Goal: Task Accomplishment & Management: Manage account settings

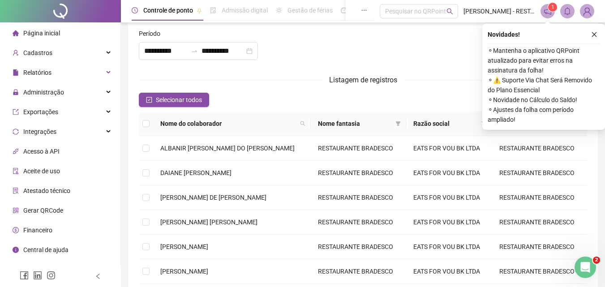
scroll to position [12, 0]
click at [594, 32] on icon "close" at bounding box center [595, 34] width 6 height 6
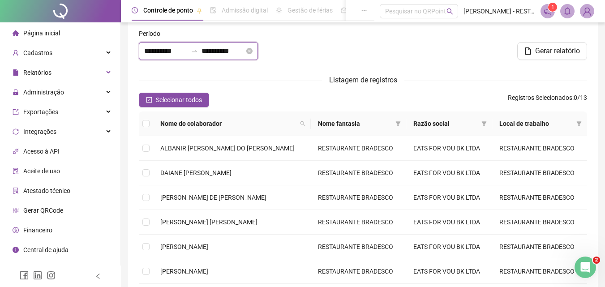
click at [160, 48] on input "**********" at bounding box center [165, 51] width 43 height 11
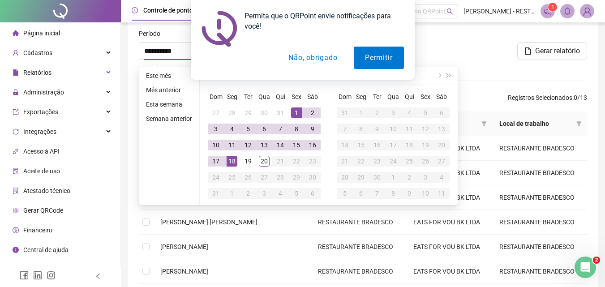
click at [323, 63] on button "Não, obrigado" at bounding box center [312, 58] width 71 height 22
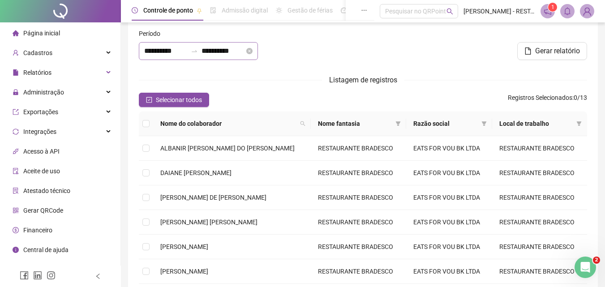
click at [167, 44] on div "**********" at bounding box center [198, 51] width 119 height 18
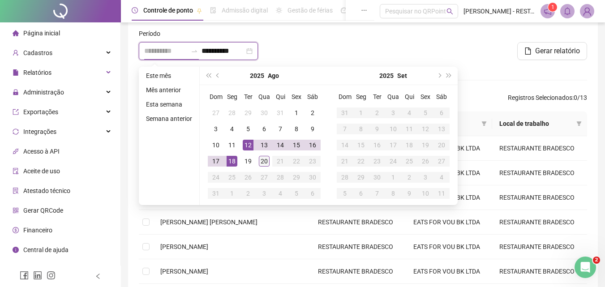
type input "**********"
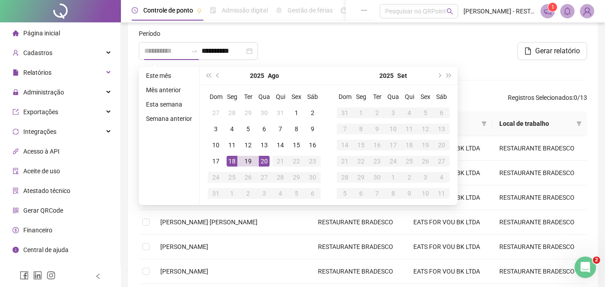
click at [262, 161] on div "20" at bounding box center [264, 161] width 11 height 11
type input "**********"
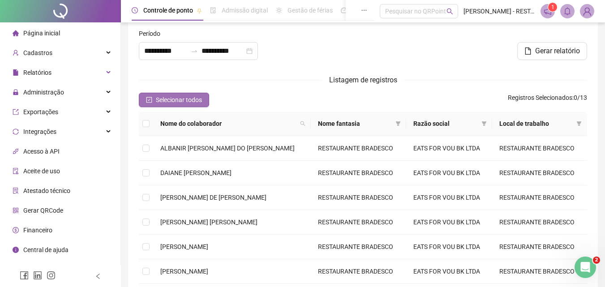
click at [180, 104] on span "Selecionar todos" at bounding box center [179, 100] width 46 height 10
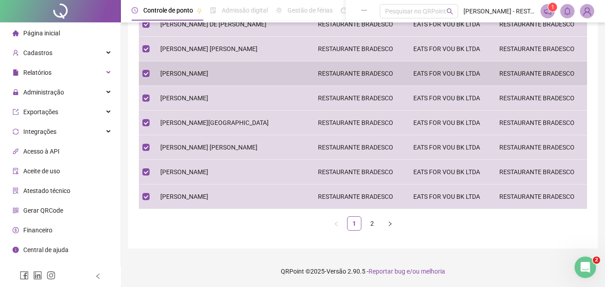
scroll to position [0, 0]
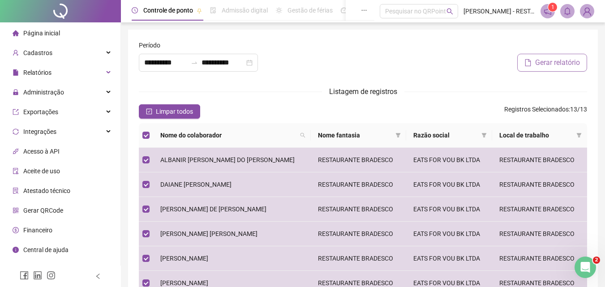
click at [551, 62] on span "Gerar relatório" at bounding box center [558, 62] width 45 height 11
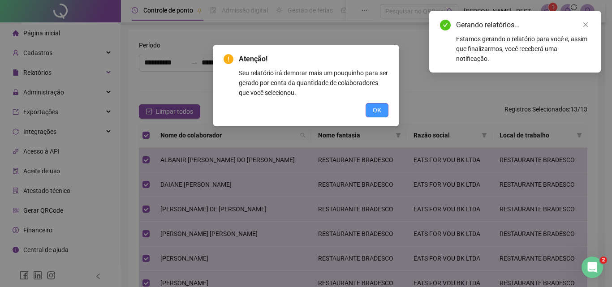
click at [382, 111] on button "OK" at bounding box center [377, 110] width 23 height 14
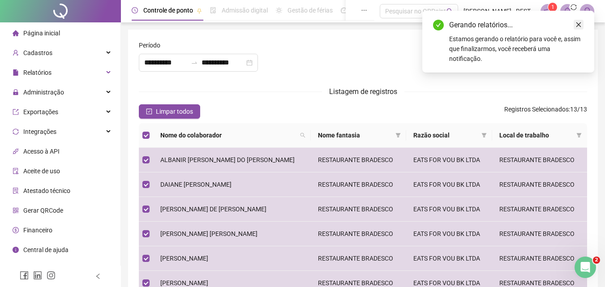
click at [580, 25] on icon "close" at bounding box center [579, 25] width 6 height 6
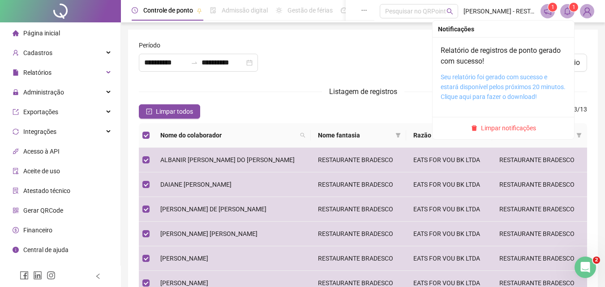
click at [497, 95] on link "Seu relatório foi gerado com sucesso e estará disponível pelos próximos 20 minu…" at bounding box center [503, 86] width 125 height 27
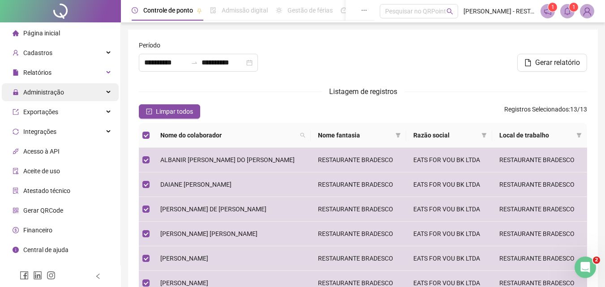
click at [85, 95] on div "Administração" at bounding box center [60, 92] width 117 height 18
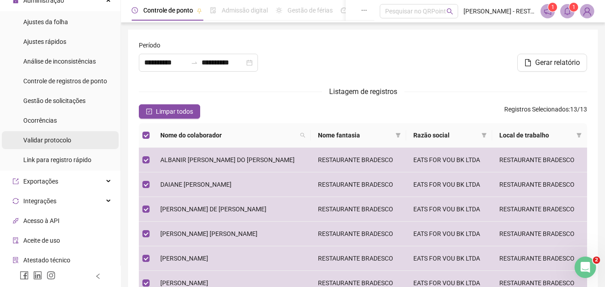
scroll to position [92, 0]
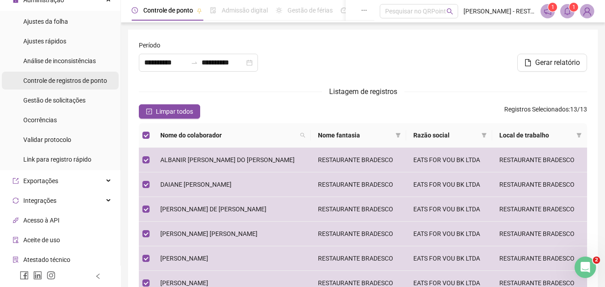
click at [82, 82] on span "Controle de registros de ponto" at bounding box center [65, 80] width 84 height 7
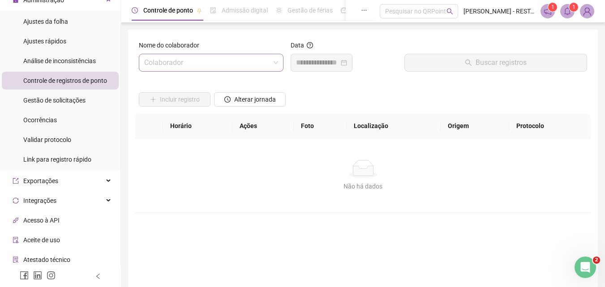
click at [220, 70] on input "search" at bounding box center [207, 62] width 126 height 17
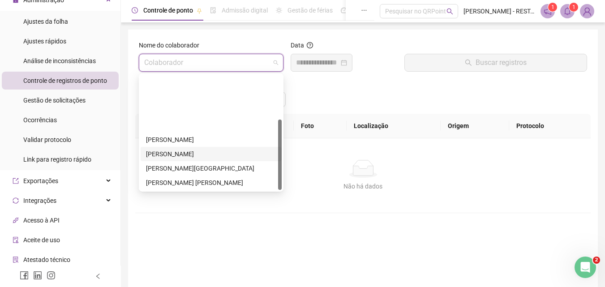
scroll to position [72, 0]
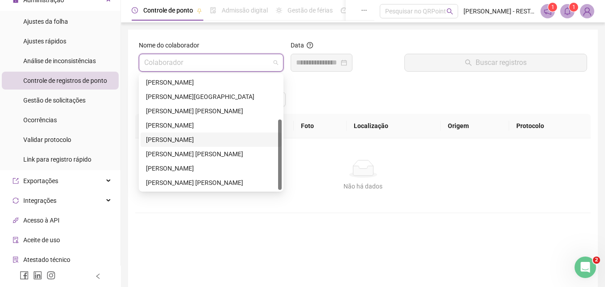
click at [194, 140] on div "[PERSON_NAME]" at bounding box center [211, 140] width 130 height 10
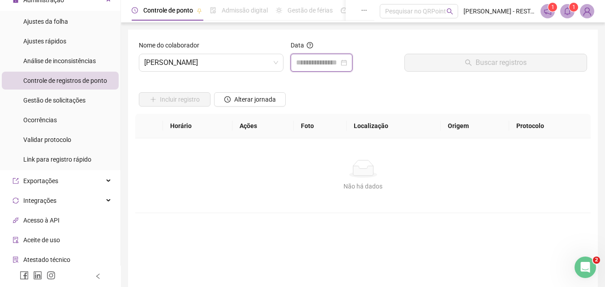
click at [335, 67] on input at bounding box center [317, 62] width 43 height 11
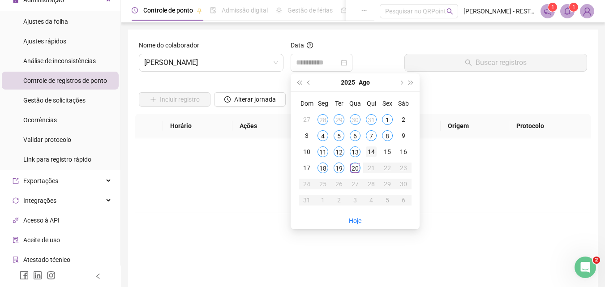
click at [378, 150] on td "14" at bounding box center [371, 152] width 16 height 16
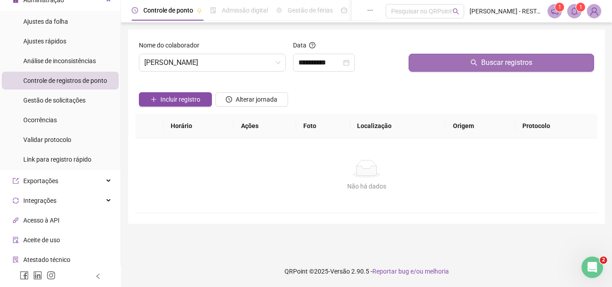
click at [462, 59] on button "Buscar registros" at bounding box center [502, 63] width 186 height 18
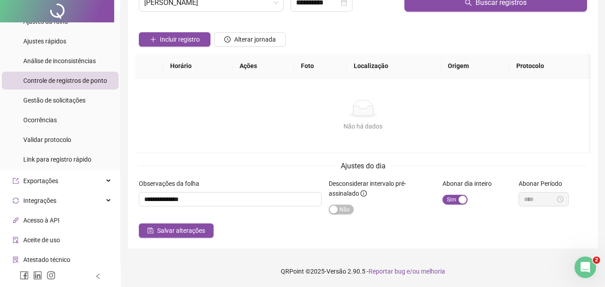
scroll to position [0, 0]
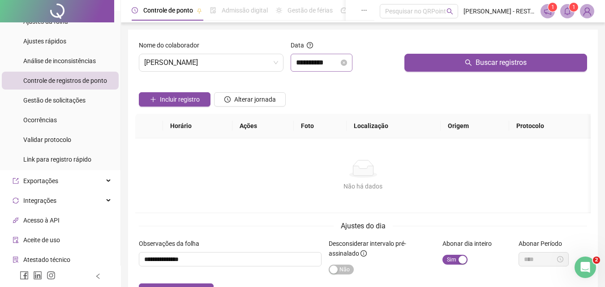
click at [329, 69] on div "**********" at bounding box center [322, 63] width 62 height 18
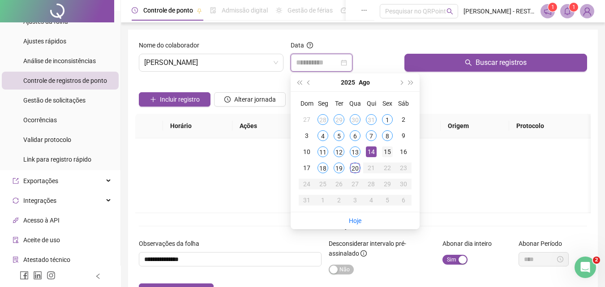
type input "**********"
click at [387, 147] on div "15" at bounding box center [387, 152] width 11 height 11
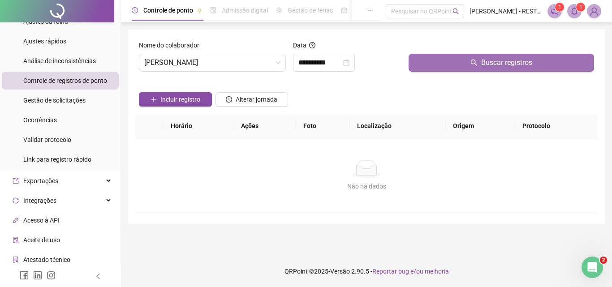
click at [510, 59] on span "Buscar registros" at bounding box center [506, 62] width 51 height 11
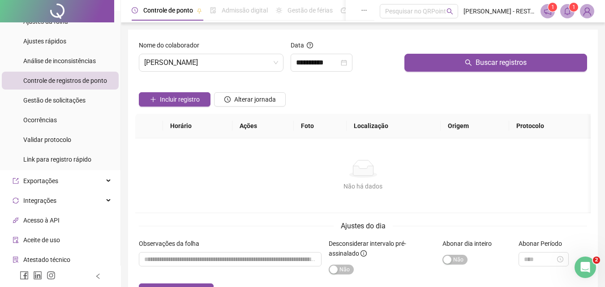
scroll to position [60, 0]
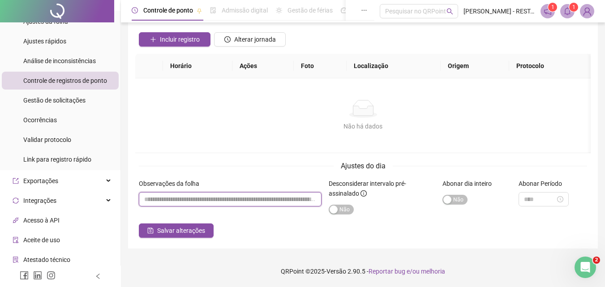
click at [285, 199] on input "textarea" at bounding box center [230, 199] width 183 height 14
type input "**********"
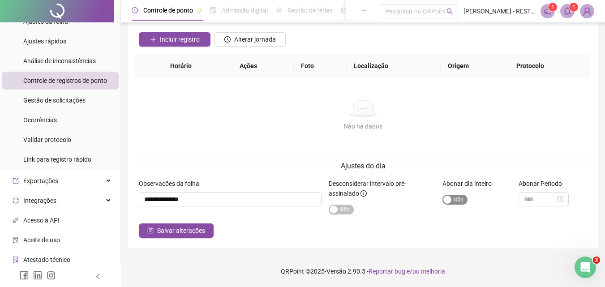
click at [451, 198] on div "button" at bounding box center [448, 200] width 8 height 8
click at [187, 227] on span "Salvar alterações" at bounding box center [181, 231] width 48 height 10
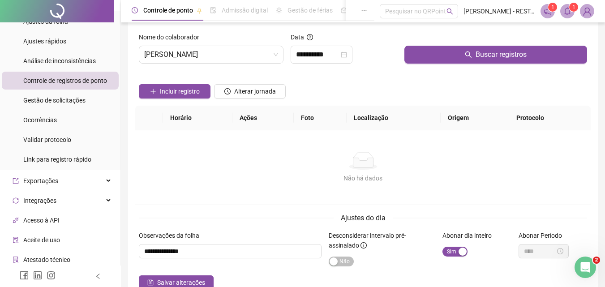
scroll to position [8, 0]
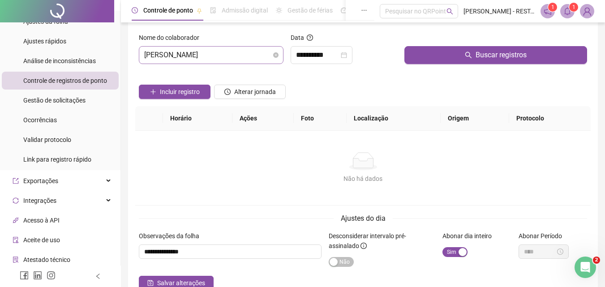
click at [269, 52] on span "[PERSON_NAME]" at bounding box center [211, 55] width 134 height 17
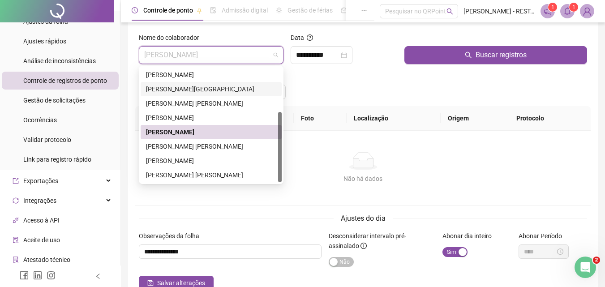
scroll to position [0, 0]
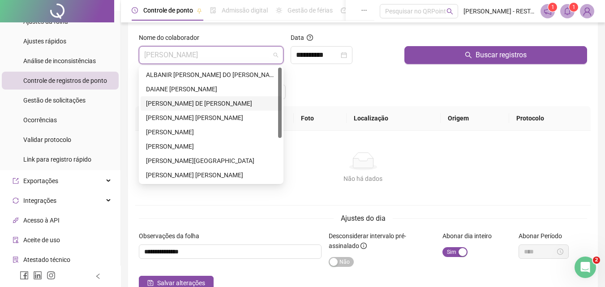
click at [200, 104] on div "[PERSON_NAME] DE [PERSON_NAME]" at bounding box center [211, 104] width 130 height 10
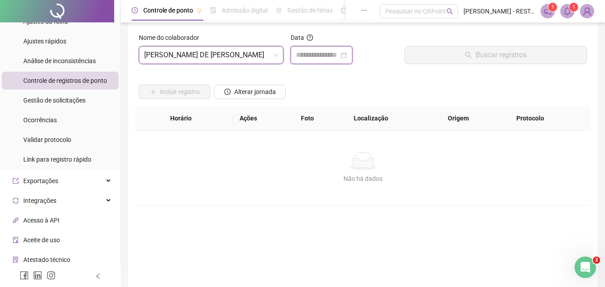
click at [338, 59] on input at bounding box center [317, 55] width 43 height 11
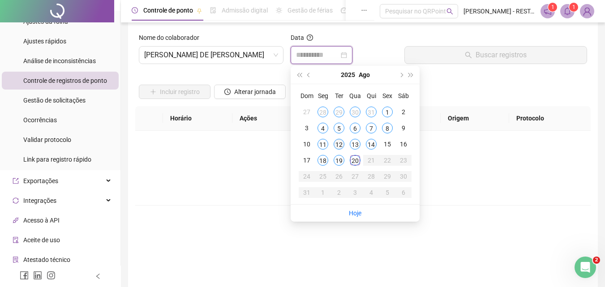
type input "**********"
click at [336, 142] on div "12" at bounding box center [339, 144] width 11 height 11
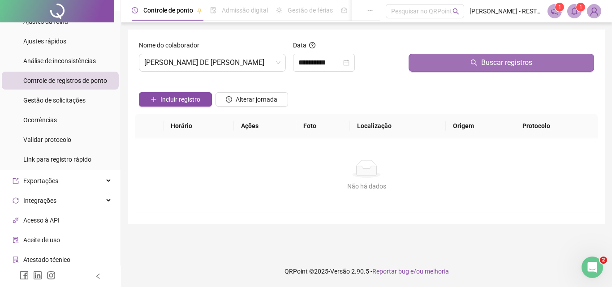
click at [497, 60] on span "Buscar registros" at bounding box center [506, 62] width 51 height 11
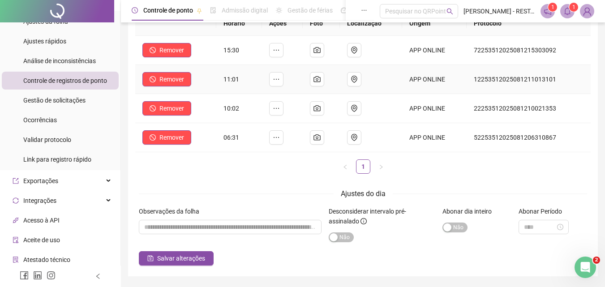
scroll to position [103, 0]
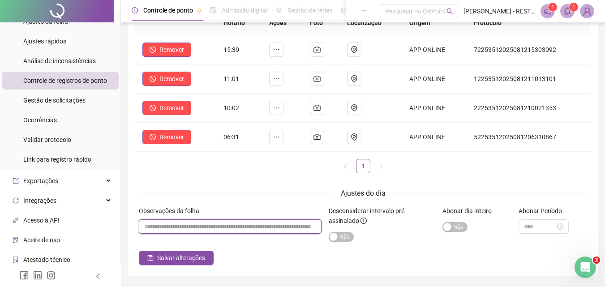
click at [290, 226] on input "textarea" at bounding box center [230, 227] width 183 height 14
type input "**********"
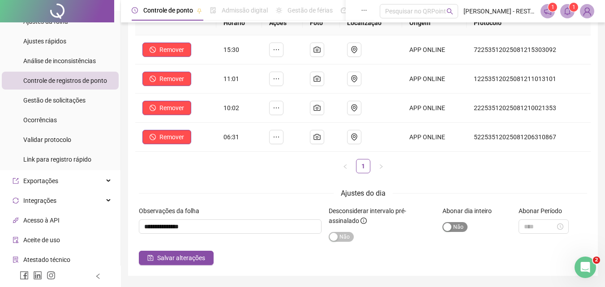
click at [446, 225] on div "button" at bounding box center [448, 227] width 8 height 8
click at [199, 256] on span "Salvar alterações" at bounding box center [181, 258] width 48 height 10
